Goal: Use online tool/utility

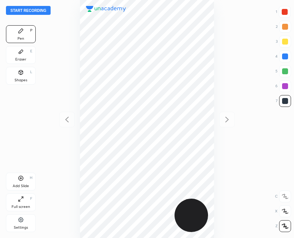
scroll to position [238, 175]
click at [18, 180] on icon at bounding box center [21, 178] width 6 height 6
click at [65, 119] on icon at bounding box center [66, 119] width 9 height 9
click at [225, 120] on icon at bounding box center [226, 119] width 9 height 9
click at [65, 122] on icon at bounding box center [66, 119] width 9 height 9
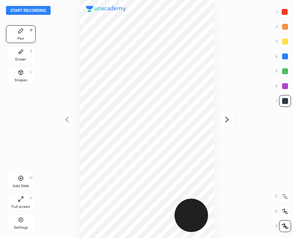
click at [228, 116] on icon at bounding box center [226, 119] width 9 height 9
click at [69, 119] on icon at bounding box center [66, 119] width 9 height 9
click at [228, 119] on icon at bounding box center [226, 119] width 9 height 9
click at [70, 119] on icon at bounding box center [66, 119] width 9 height 9
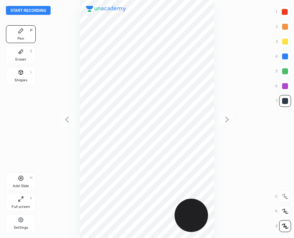
click at [31, 10] on button "Start recording" at bounding box center [28, 10] width 45 height 9
